Goal: Task Accomplishment & Management: Manage account settings

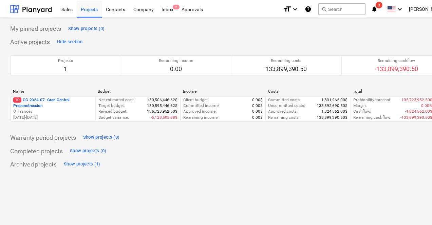
scroll to position [0, 30]
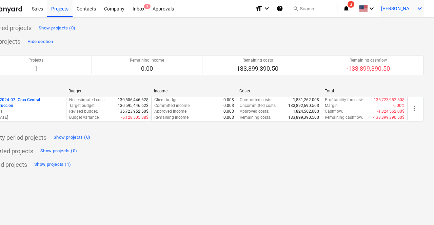
click at [420, 11] on icon "keyboard_arrow_down" at bounding box center [420, 8] width 8 height 8
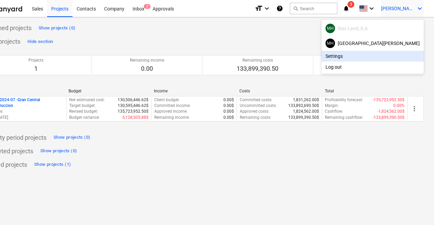
click at [406, 53] on div "Settings" at bounding box center [372, 56] width 102 height 11
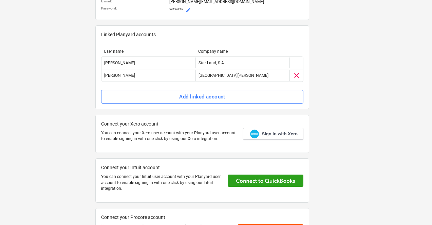
scroll to position [142, 30]
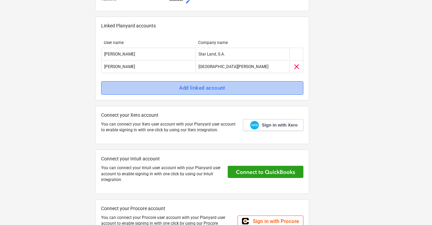
click at [215, 91] on div "Add linked account" at bounding box center [202, 88] width 46 height 9
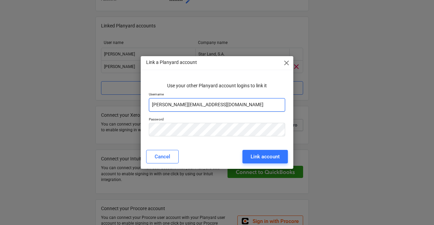
drag, startPoint x: 236, startPoint y: 102, endPoint x: 134, endPoint y: 98, distance: 102.1
click at [134, 98] on div "Link a Planyard account close Use your other Planyard account logins to link it…" at bounding box center [217, 112] width 434 height 225
paste input "l15"
type input "[PERSON_NAME][EMAIL_ADDRESS][DOMAIN_NAME]"
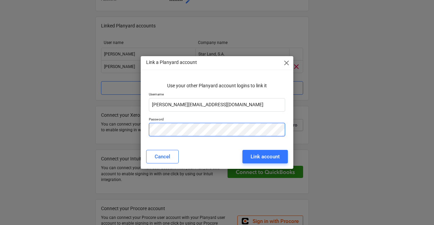
click at [133, 122] on div "Link a Planyard account close Use your other Planyard account logins to link it…" at bounding box center [217, 112] width 434 height 225
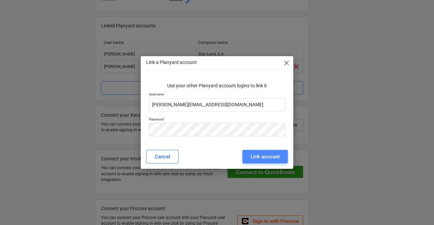
click at [285, 156] on button "Link account" at bounding box center [264, 157] width 45 height 14
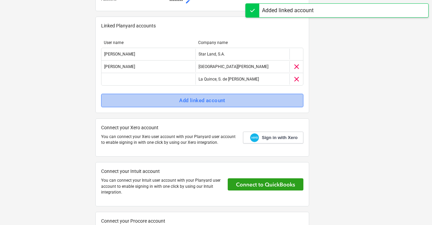
click at [200, 102] on div "Add linked account" at bounding box center [202, 100] width 46 height 9
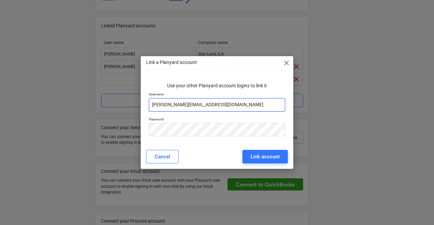
drag, startPoint x: 240, startPoint y: 101, endPoint x: 131, endPoint y: 100, distance: 109.9
click at [131, 100] on div "Link a Planyard account close Use your other Planyard account logins to link it…" at bounding box center [217, 112] width 434 height 225
paste input "hsd"
click at [153, 107] on input "[PERSON_NAME][EMAIL_ADDRESS][DOMAIN_NAME]" at bounding box center [217, 105] width 136 height 14
type input "[PERSON_NAME][EMAIL_ADDRESS][DOMAIN_NAME]"
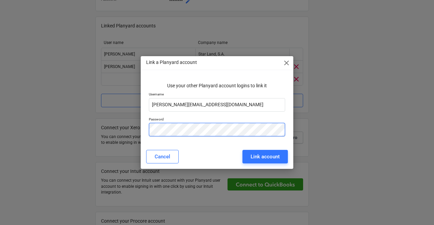
click at [116, 135] on div "Link a Planyard account close Use your other Planyard account logins to link it…" at bounding box center [217, 112] width 434 height 225
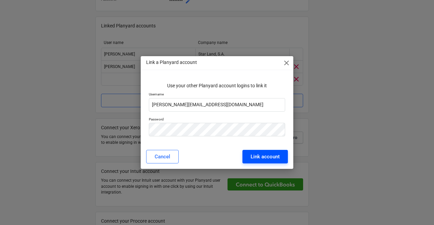
click at [269, 158] on div "Link account" at bounding box center [265, 157] width 29 height 9
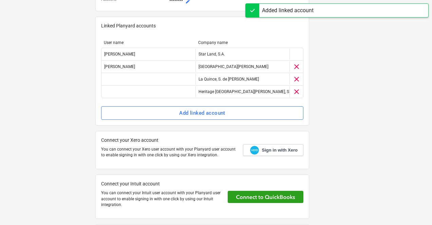
scroll to position [0, 32]
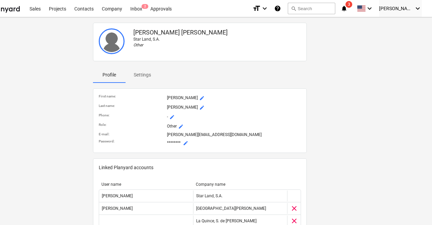
drag, startPoint x: 410, startPoint y: 1, endPoint x: 253, endPoint y: 51, distance: 165.0
click at [253, 51] on div "[PERSON_NAME] Star Land, S.A. Other" at bounding box center [217, 42] width 173 height 33
click at [411, 3] on div "[PERSON_NAME] keyboard_arrow_down" at bounding box center [400, 8] width 43 height 17
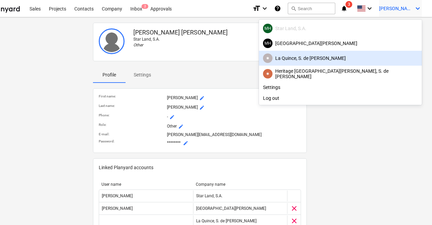
click at [367, 57] on div "✷ La Quince, S. de [PERSON_NAME]" at bounding box center [340, 58] width 155 height 9
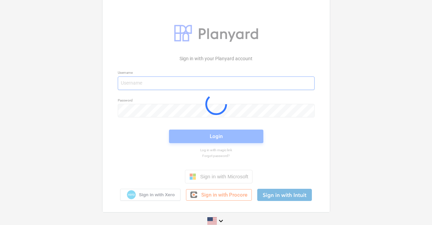
type input "[PERSON_NAME][EMAIL_ADDRESS][DOMAIN_NAME]"
